Goal: Find specific page/section: Find specific page/section

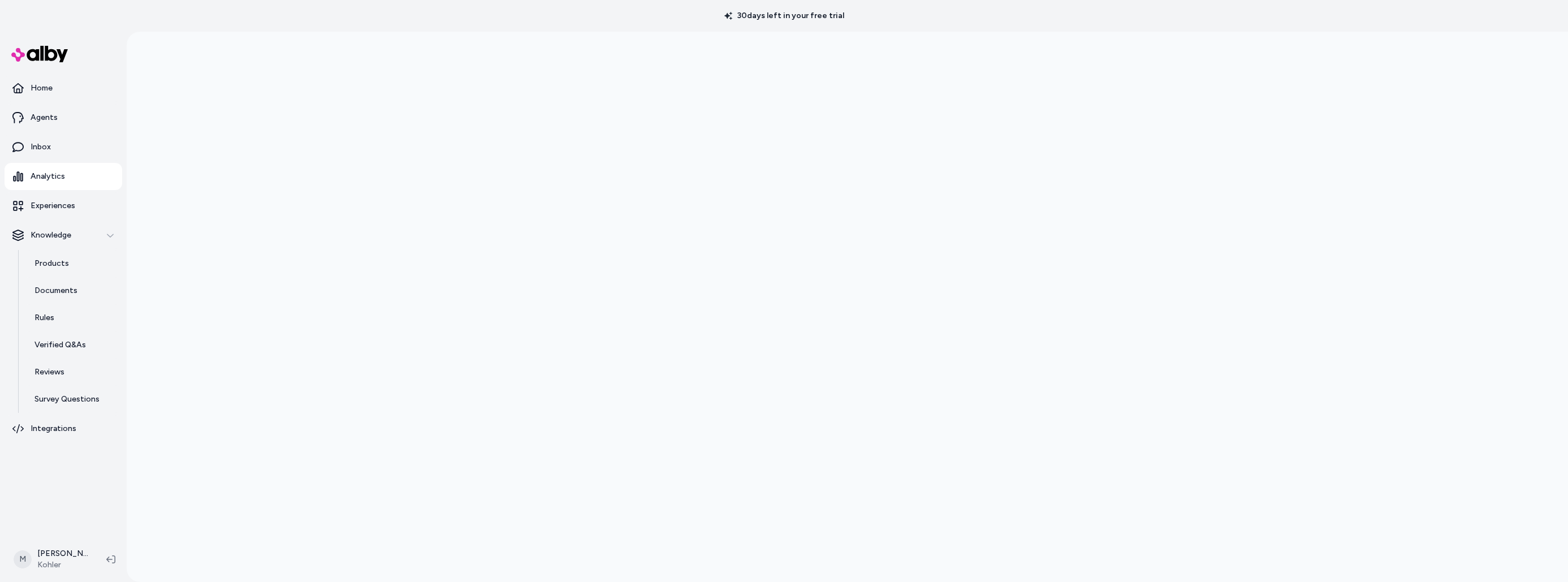
click at [1352, 211] on div at bounding box center [847, 323] width 1442 height 582
drag, startPoint x: 47, startPoint y: 206, endPoint x: 56, endPoint y: 212, distance: 10.8
click at [47, 207] on p "Experiences" at bounding box center [52, 205] width 44 height 12
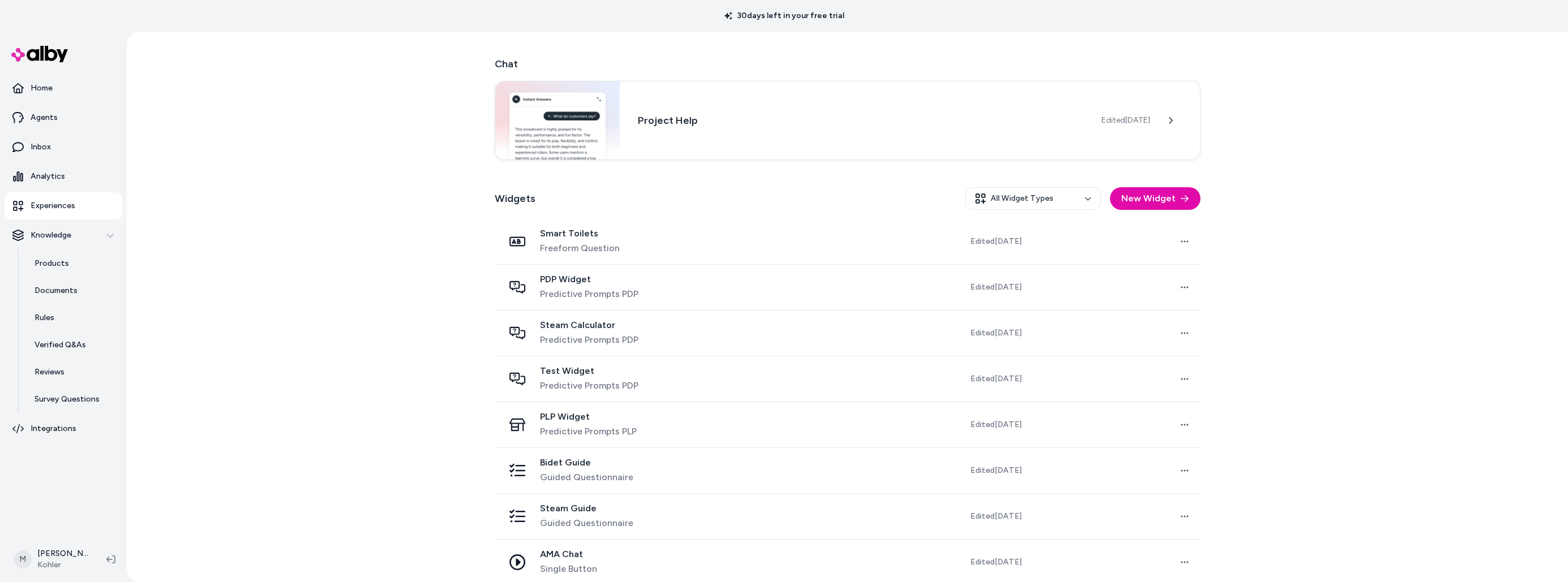
scroll to position [205, 0]
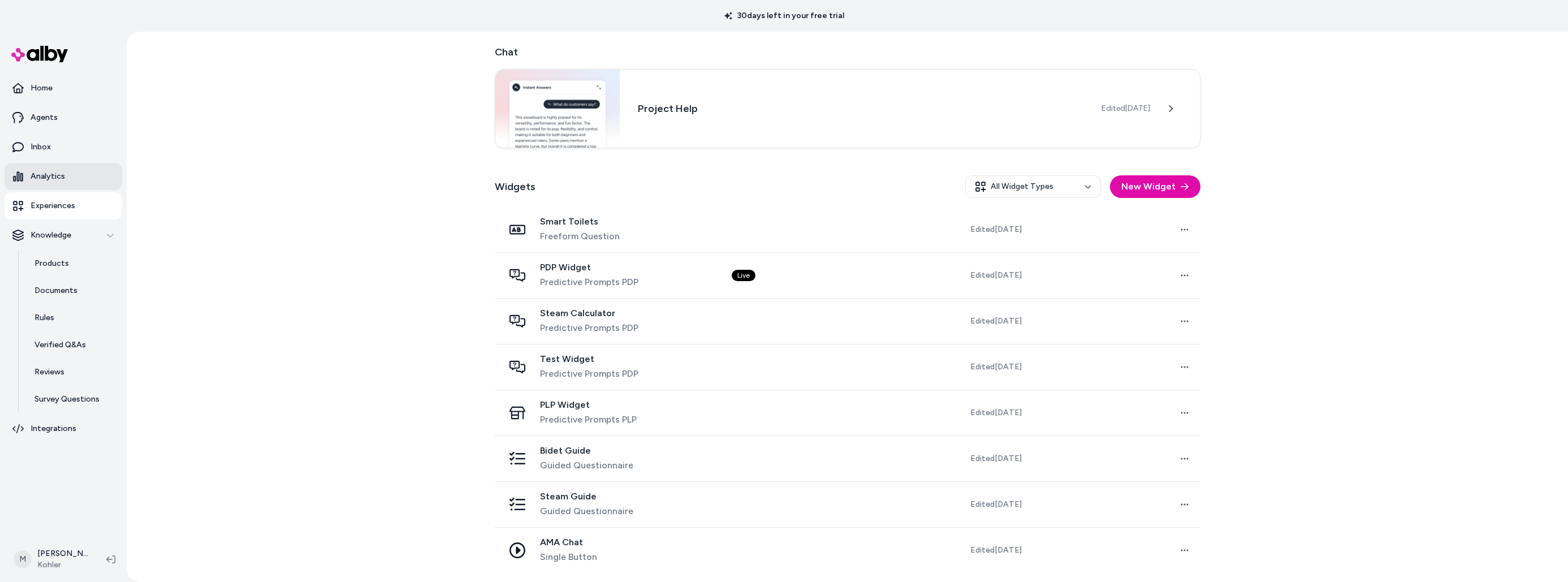
click at [44, 174] on p "Analytics" at bounding box center [47, 176] width 34 height 12
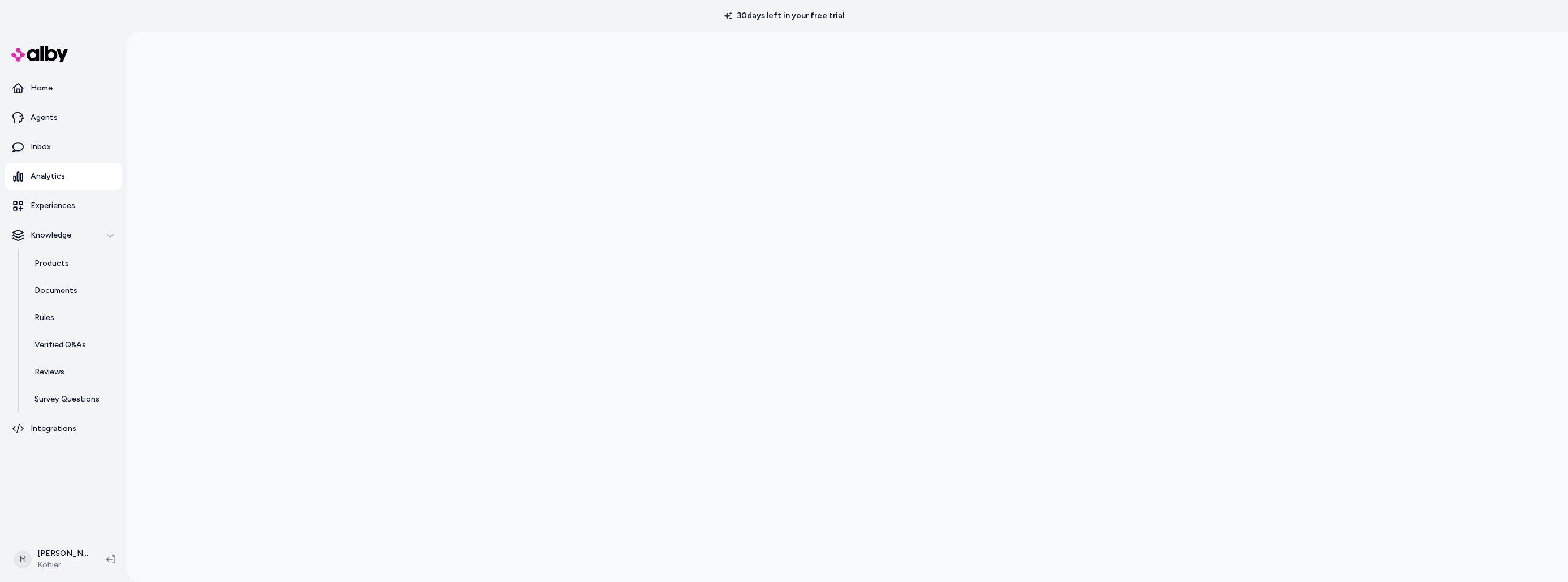
scroll to position [32, 0]
click at [56, 265] on p "Products" at bounding box center [51, 263] width 34 height 12
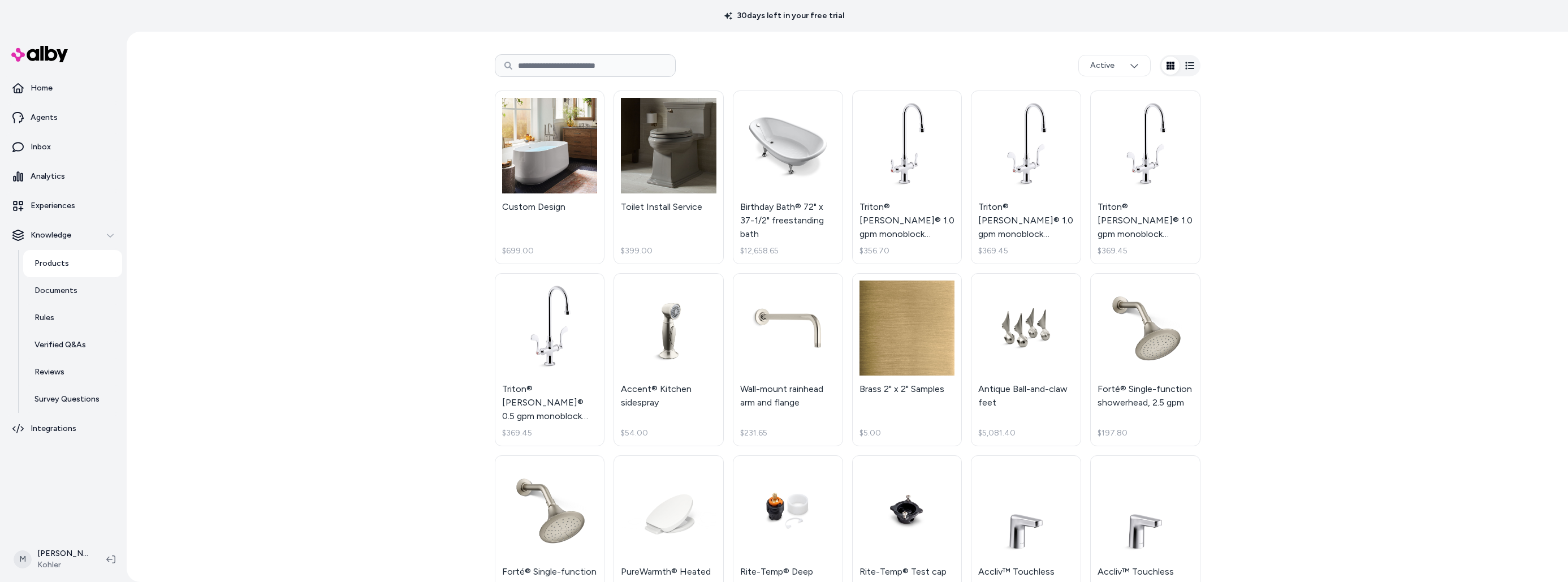
click at [541, 65] on input at bounding box center [585, 65] width 181 height 23
type input "*****"
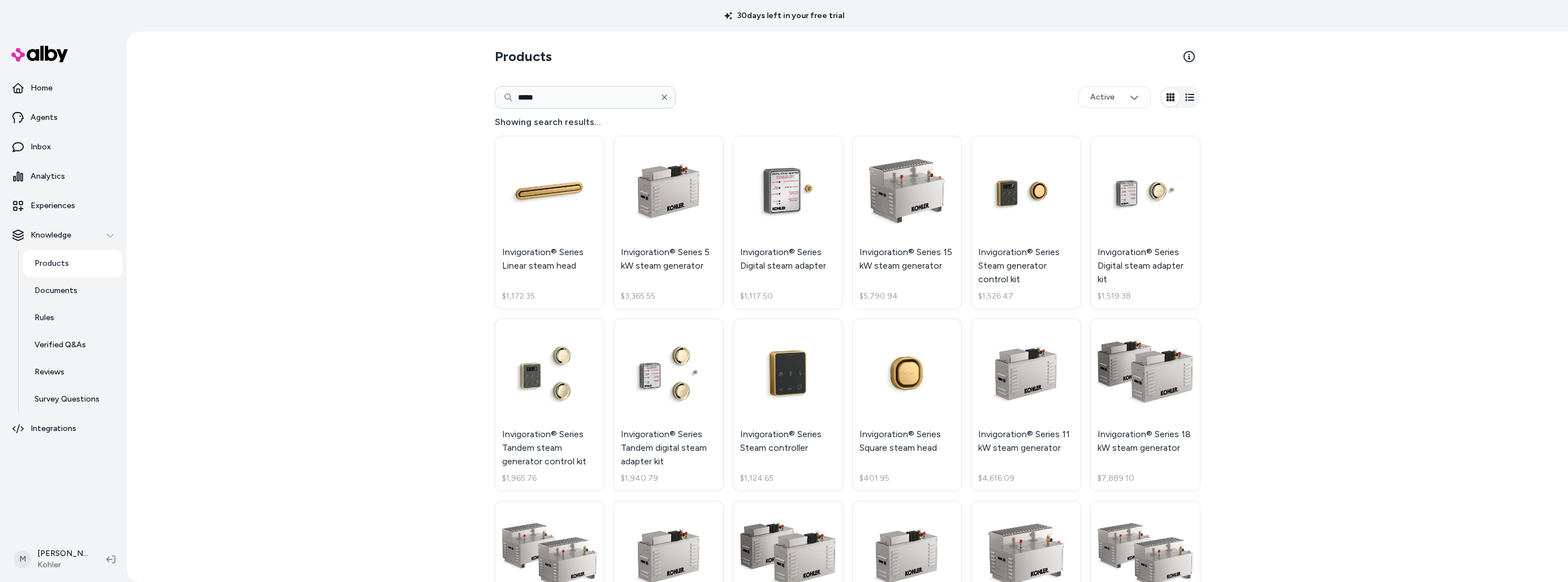
click at [666, 97] on icon "button" at bounding box center [665, 97] width 8 height 8
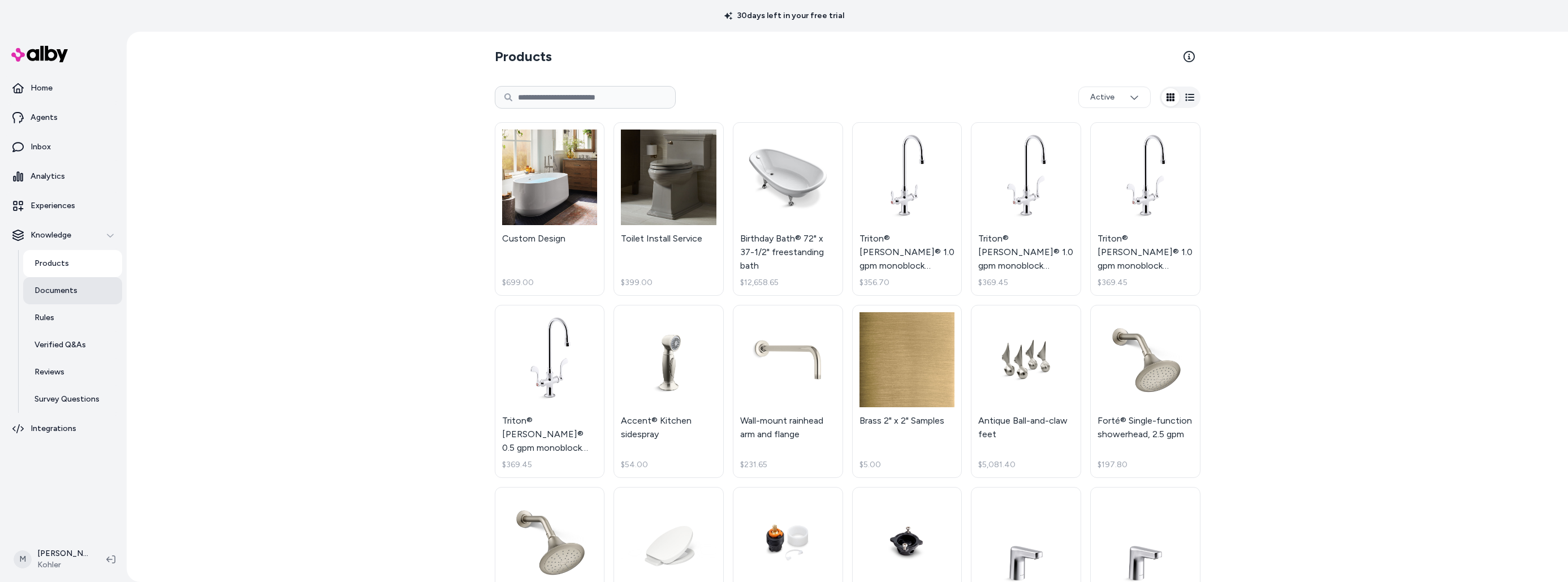
click at [68, 291] on p "Documents" at bounding box center [55, 290] width 43 height 12
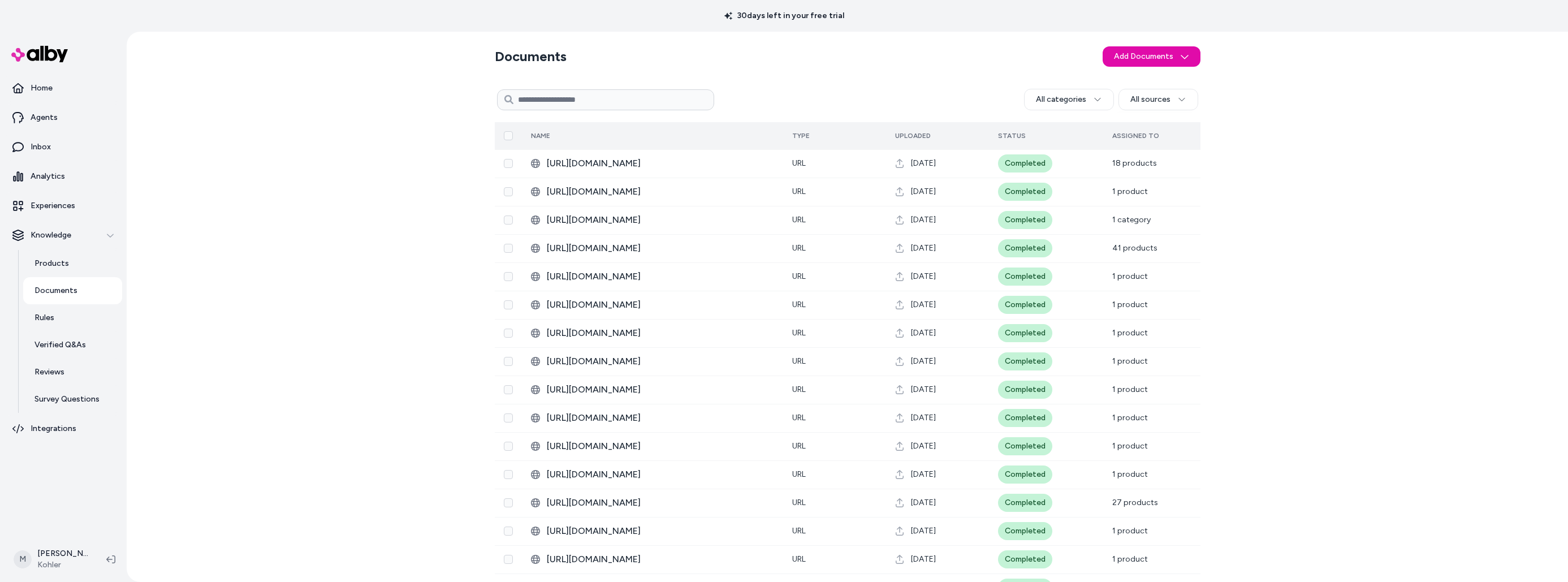
click at [769, 136] on th "Name" at bounding box center [653, 135] width 261 height 27
click at [336, 197] on div "Documents Add Documents All categories All sources 0 Selected Edit Multiple Nam…" at bounding box center [847, 307] width 1442 height 550
click at [51, 181] on p "Analytics" at bounding box center [47, 176] width 34 height 12
